Goal: Task Accomplishment & Management: Use online tool/utility

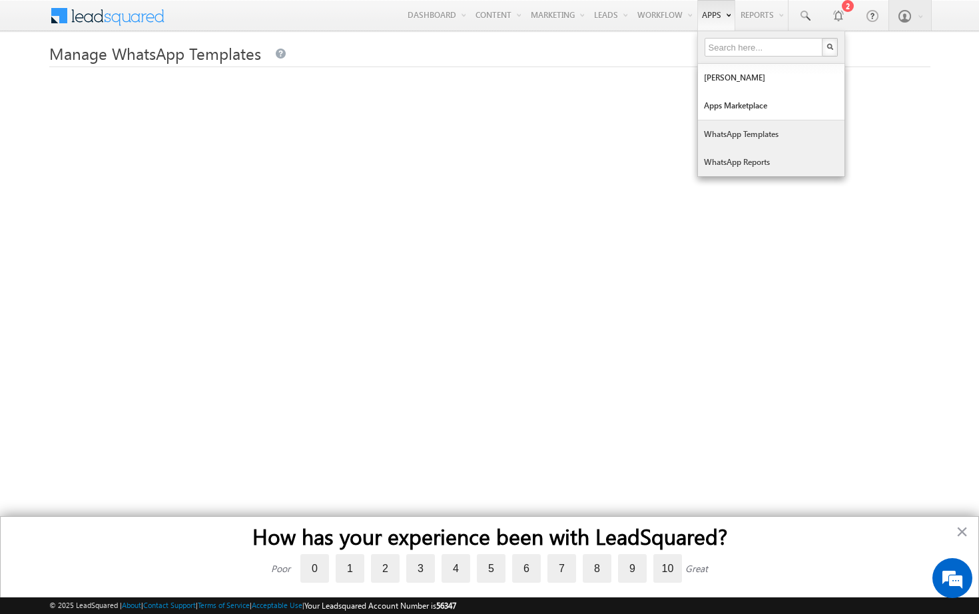
click at [728, 135] on link "WhatsApp Templates" at bounding box center [771, 134] width 146 height 28
click at [709, 106] on link "Apps Marketplace" at bounding box center [771, 106] width 146 height 28
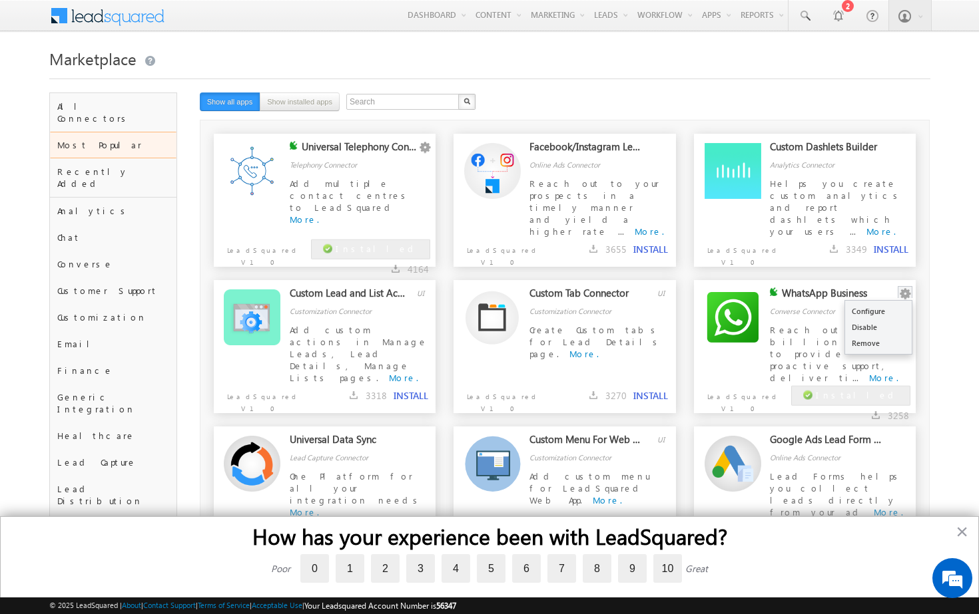
click at [903, 291] on button "button" at bounding box center [904, 294] width 13 height 13
click at [874, 310] on link "Configure" at bounding box center [878, 312] width 67 height 16
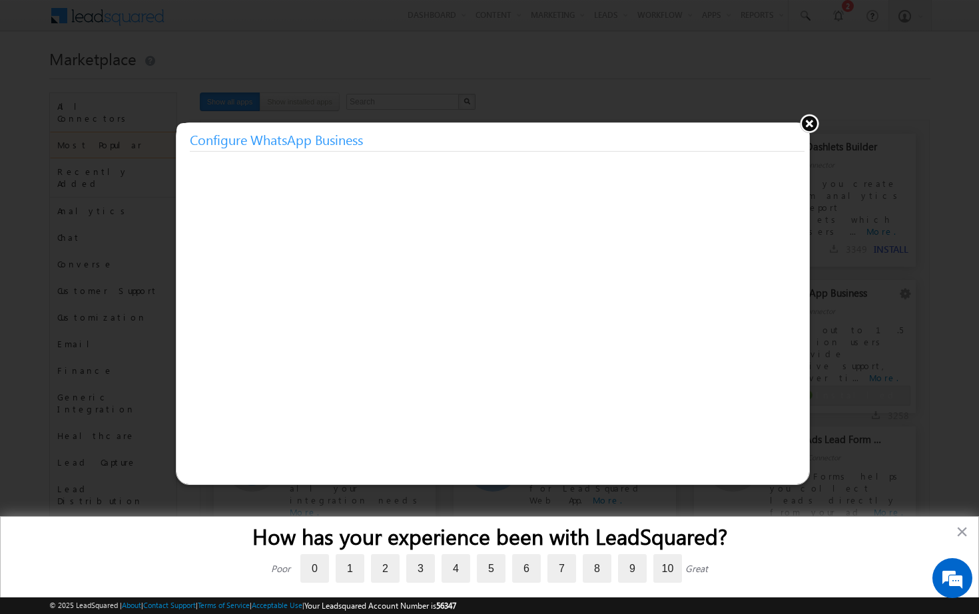
click at [808, 123] on button at bounding box center [809, 123] width 20 height 20
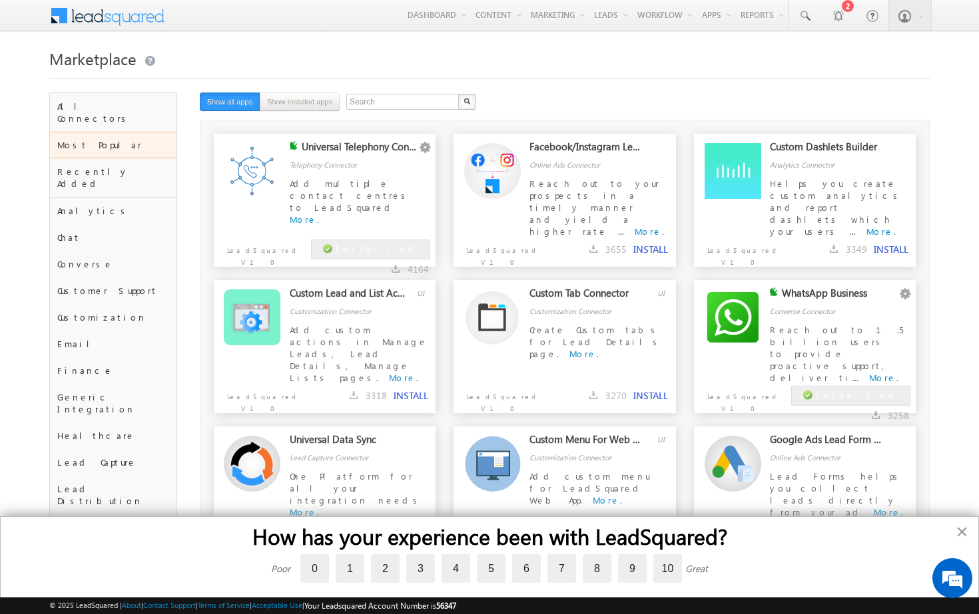
click at [831, 290] on div "WhatsApp Business" at bounding box center [840, 296] width 116 height 19
click at [900, 293] on button "button" at bounding box center [904, 294] width 13 height 13
click at [876, 312] on div "Converse Connector" at bounding box center [840, 303] width 140 height 30
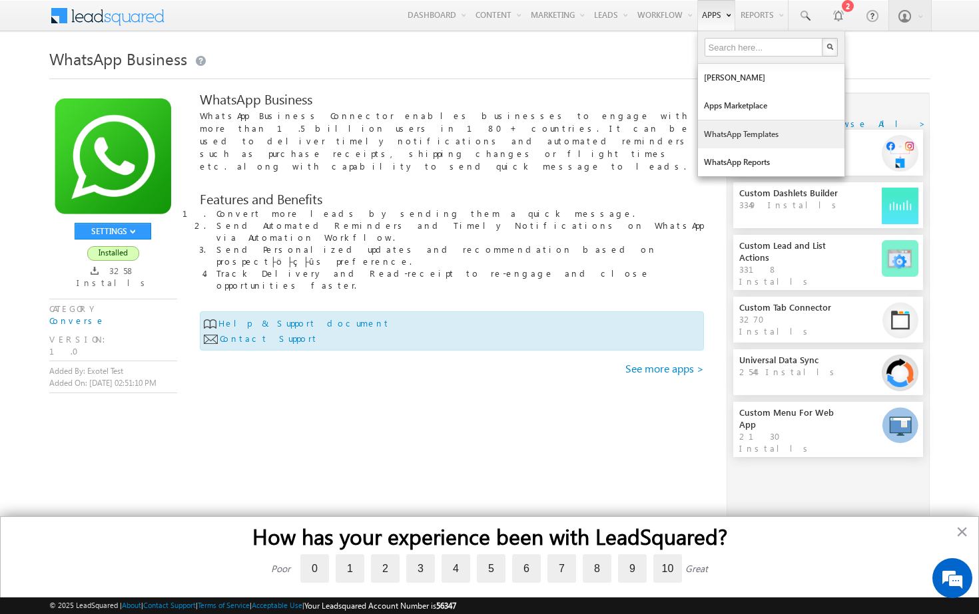
click at [731, 136] on link "WhatsApp Templates" at bounding box center [771, 134] width 146 height 28
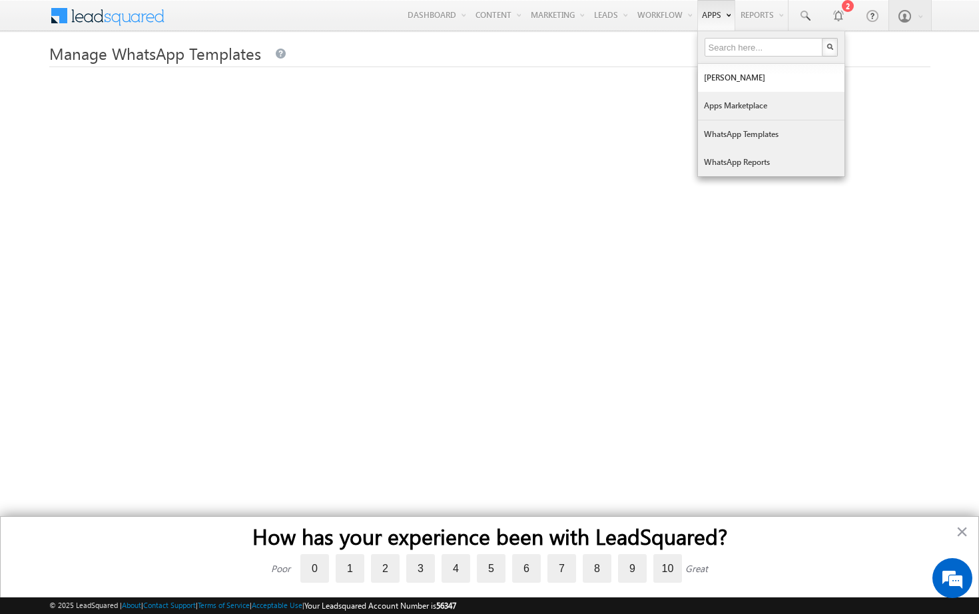
click at [712, 105] on link "Apps Marketplace" at bounding box center [771, 106] width 146 height 28
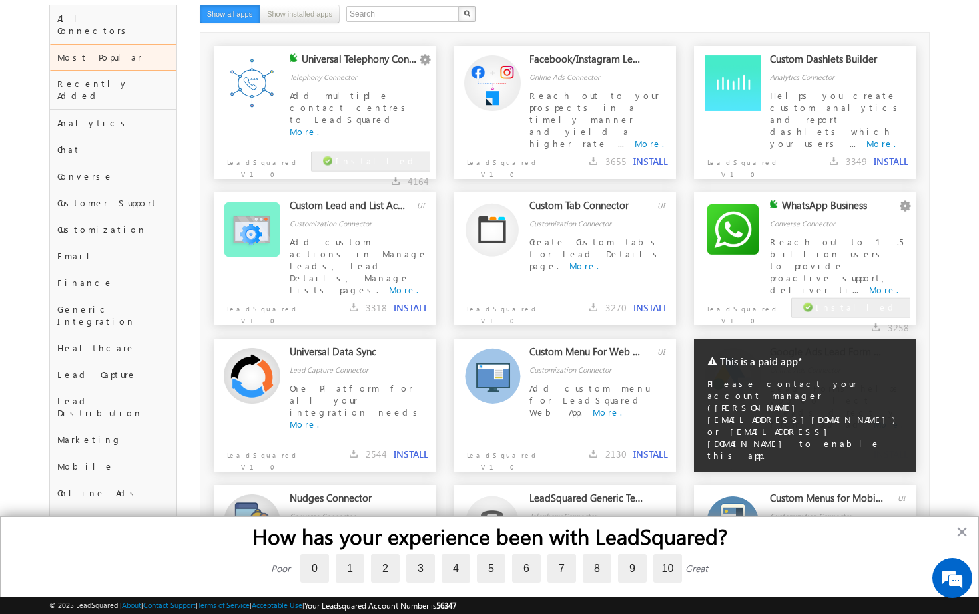
scroll to position [103, 0]
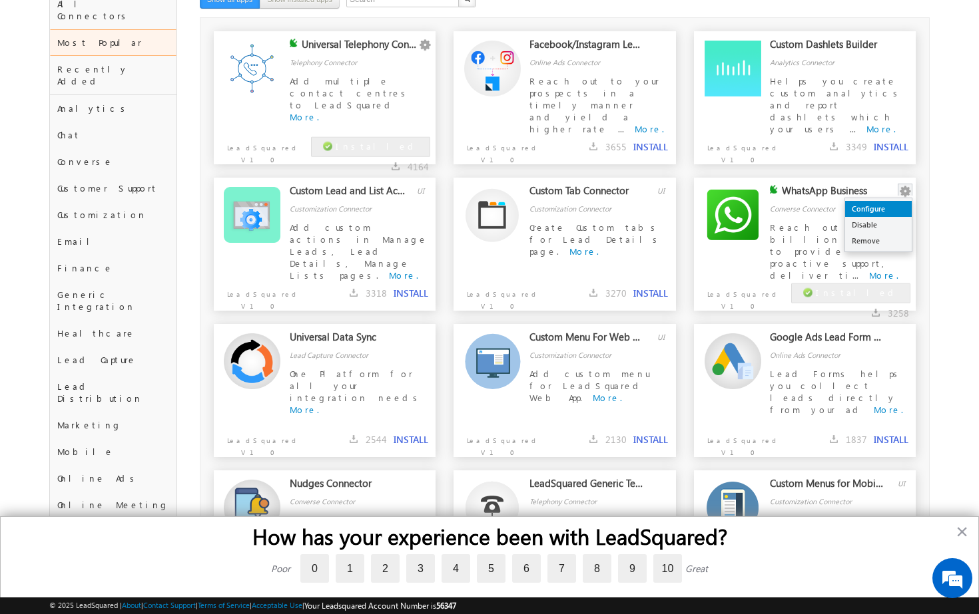
click at [884, 210] on link "Configure" at bounding box center [878, 209] width 67 height 16
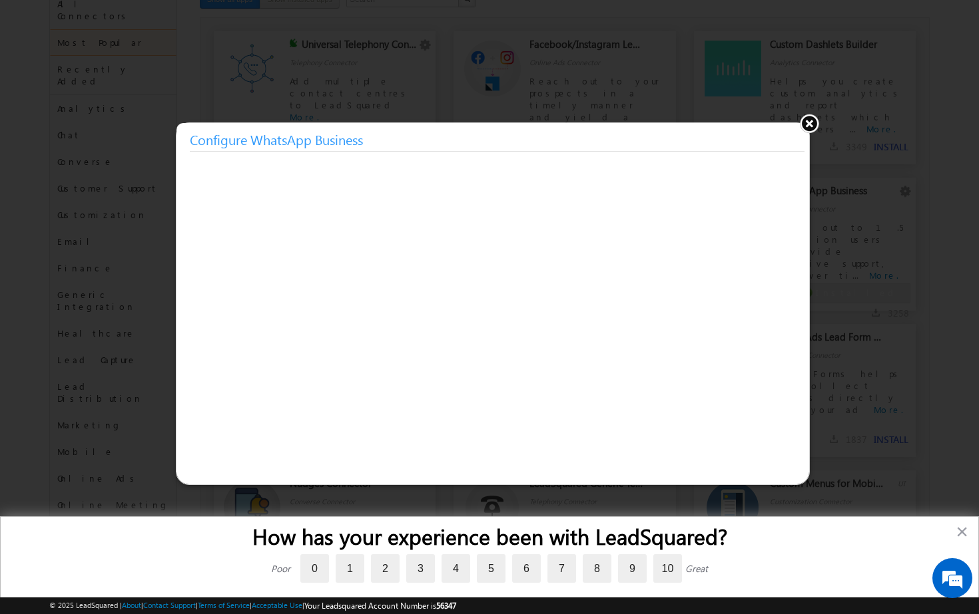
scroll to position [0, 0]
click at [808, 124] on button at bounding box center [809, 123] width 20 height 20
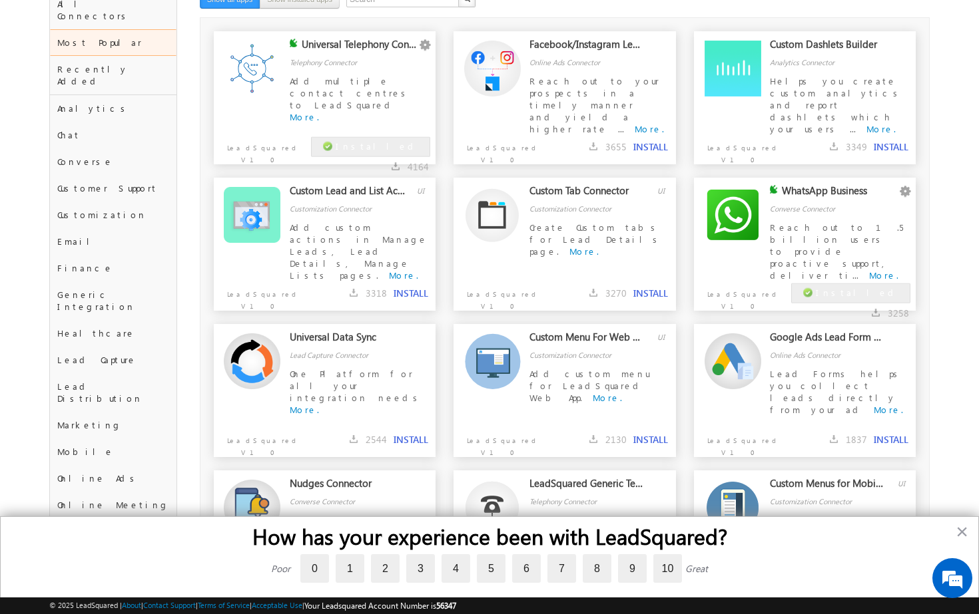
click at [798, 191] on div "WhatsApp Business" at bounding box center [840, 193] width 116 height 19
click at [905, 192] on button "button" at bounding box center [904, 191] width 13 height 13
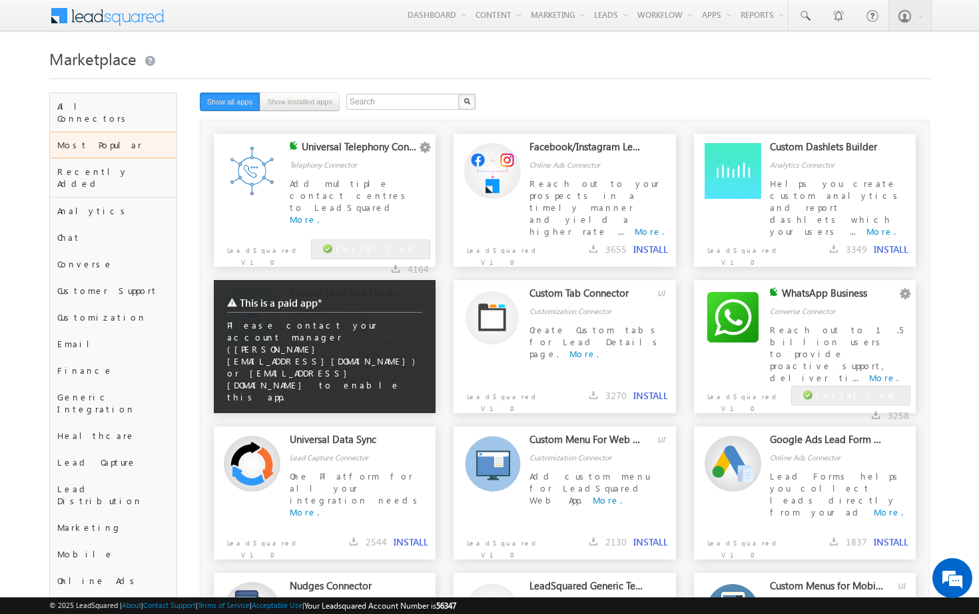
scroll to position [103, 0]
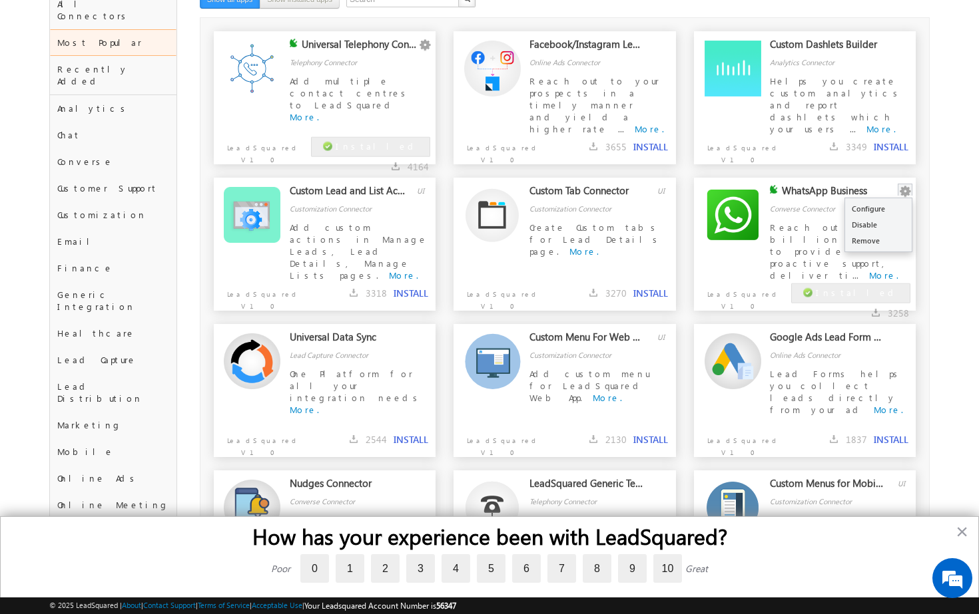
click at [903, 192] on button "button" at bounding box center [904, 191] width 13 height 13
click at [881, 209] on link "Configure" at bounding box center [878, 209] width 67 height 16
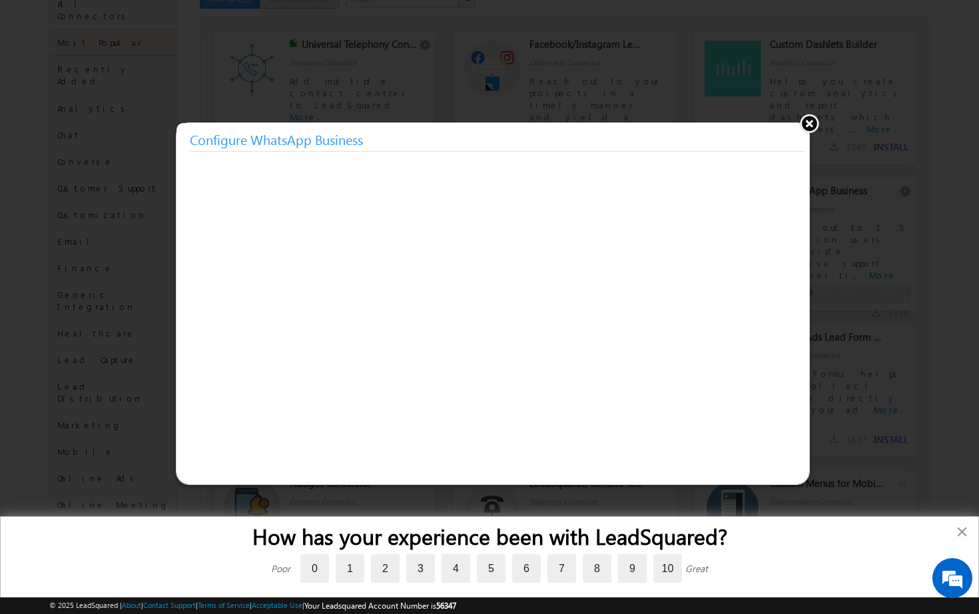
scroll to position [0, 0]
